Goal: Navigation & Orientation: Find specific page/section

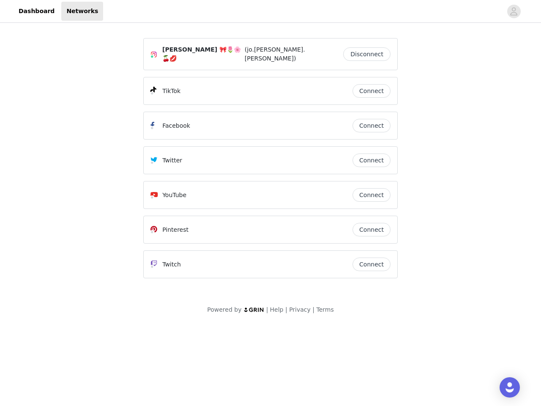
click at [271, 160] on div "Twitter" at bounding box center [251, 160] width 202 height 10
click at [271, 11] on div at bounding box center [302, 11] width 399 height 19
click at [514, 11] on icon "avatar" at bounding box center [514, 12] width 8 height 14
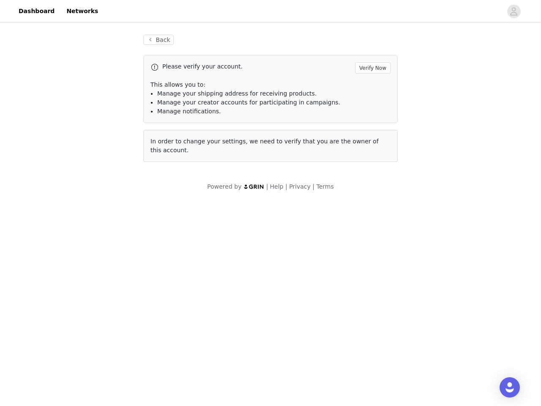
click at [372, 87] on p "This allows you to:" at bounding box center [270, 84] width 240 height 9
click at [372, 121] on div "Please verify your account. Verify Now This allows you to: Manage your shipping…" at bounding box center [270, 89] width 254 height 68
click at [372, 156] on div "Back Please verify your account. Verify Now This allows you to: Manage your shi…" at bounding box center [270, 99] width 275 height 148
click at [372, 191] on div "Powered by | Help | Privacy | Terms" at bounding box center [270, 191] width 541 height 19
click at [372, 225] on body "Dashboard Networks Back Please verify your account. Verify Now This allows you …" at bounding box center [270, 203] width 541 height 406
